Goal: Find specific page/section: Find specific page/section

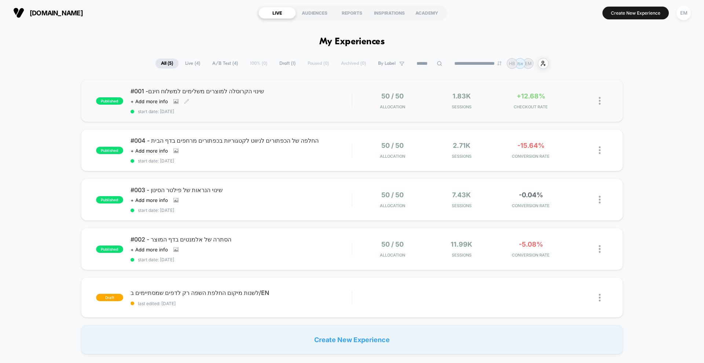
click at [336, 105] on div "#001 -שינוי הקרוסלה למוצרים משלימים למשלוח חינם Click to view images Click to e…" at bounding box center [240, 101] width 221 height 27
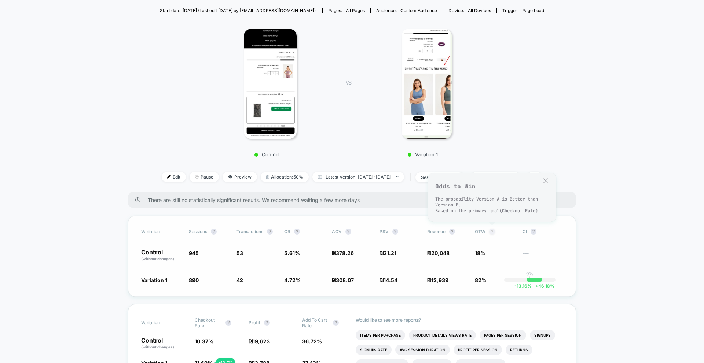
scroll to position [318, 0]
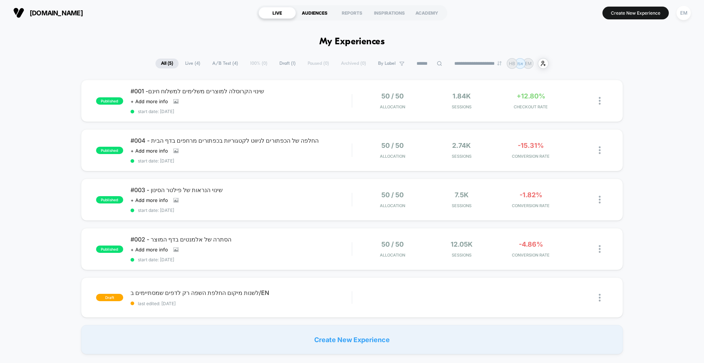
click at [315, 12] on div "AUDIENCES" at bounding box center [314, 13] width 37 height 12
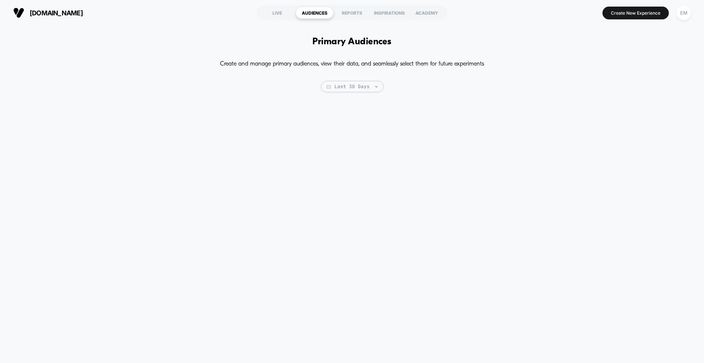
click at [273, 19] on section "LIVE AUDIENCES REPORTS INSPIRATIONS ACADEMY" at bounding box center [352, 13] width 224 height 18
click at [276, 16] on div "LIVE" at bounding box center [276, 13] width 37 height 12
